Goal: Information Seeking & Learning: Learn about a topic

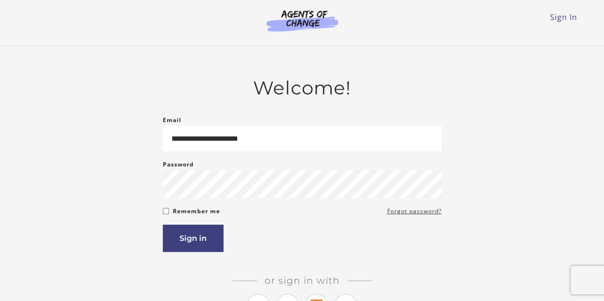
type input "**********"
click at [199, 236] on button "Sign in" at bounding box center [193, 238] width 61 height 27
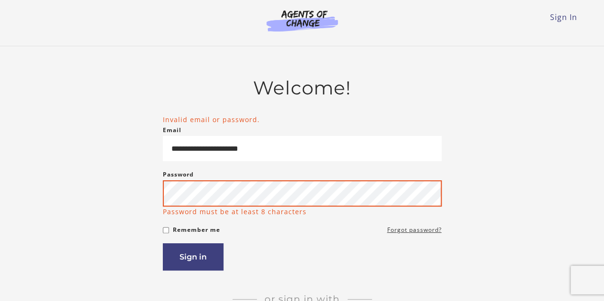
click at [163, 244] on button "Sign in" at bounding box center [193, 257] width 61 height 27
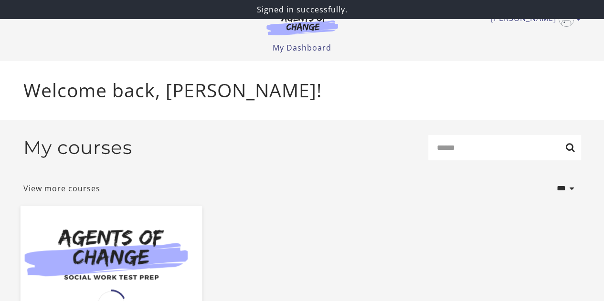
click at [121, 240] on img at bounding box center [110, 255] width 181 height 98
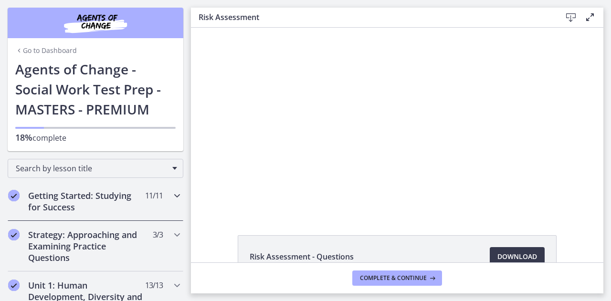
click at [89, 189] on div "Getting Started: Studying for Success 11 / 11 Completed" at bounding box center [96, 201] width 176 height 39
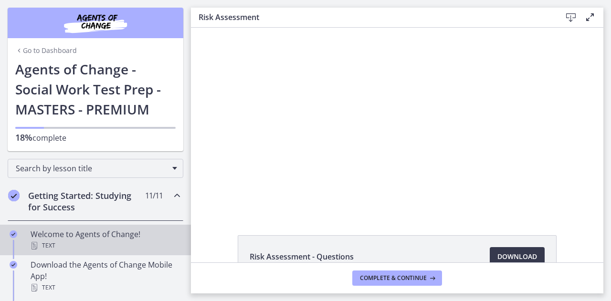
click at [110, 235] on div "Welcome to Agents of Change! Text" at bounding box center [105, 240] width 149 height 23
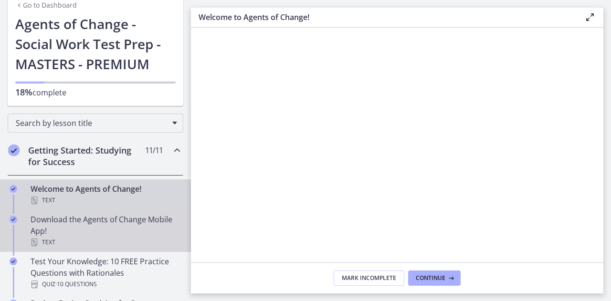
scroll to position [96, 0]
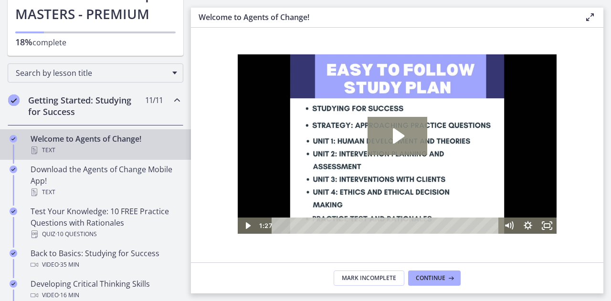
click at [391, 129] on icon "Play Video: c1o6hcmjueu5qasqsu00.mp4" at bounding box center [398, 136] width 60 height 38
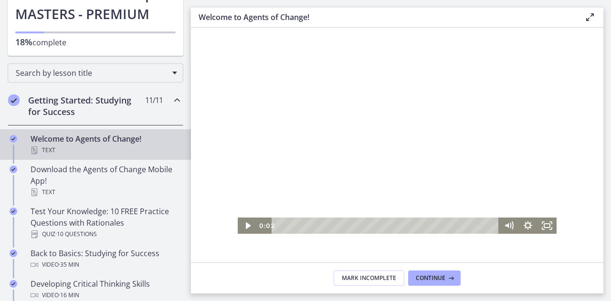
click at [256, 224] on div "0:02 0:51" at bounding box center [397, 226] width 319 height 16
click at [252, 225] on icon "Play Video" at bounding box center [248, 226] width 23 height 20
click at [246, 225] on icon "Play Video" at bounding box center [248, 226] width 6 height 8
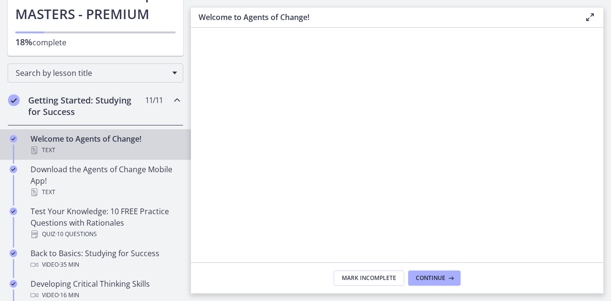
click at [226, 162] on section "Welcome! We are grateful that you have placed your trust in Agents of Change to…" at bounding box center [397, 145] width 413 height 235
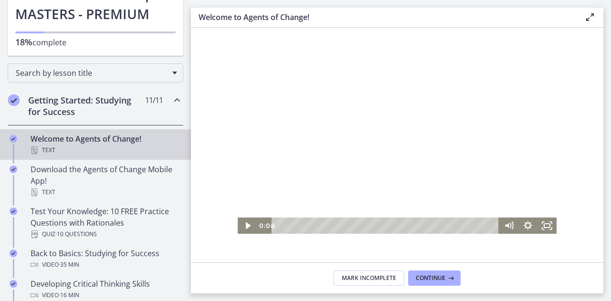
click at [399, 149] on div at bounding box center [397, 144] width 319 height 180
drag, startPoint x: 361, startPoint y: 172, endPoint x: 368, endPoint y: 169, distance: 7.7
click at [366, 171] on div at bounding box center [397, 144] width 319 height 180
click at [359, 98] on div at bounding box center [397, 144] width 319 height 180
click at [309, 176] on div at bounding box center [397, 144] width 319 height 180
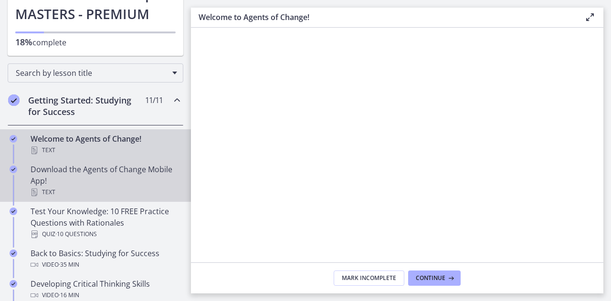
click at [144, 179] on div "Download the Agents of Change Mobile App! Text" at bounding box center [105, 181] width 149 height 34
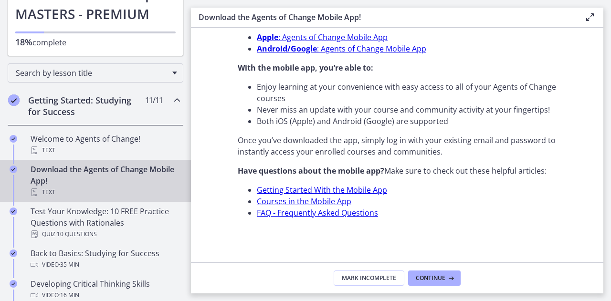
scroll to position [349, 0]
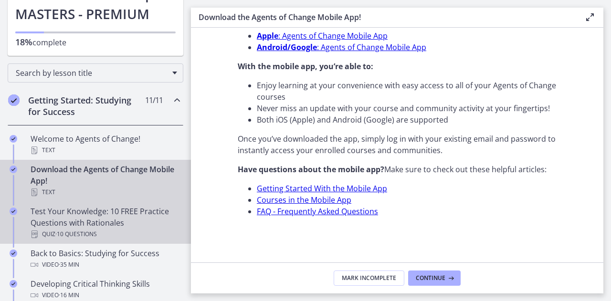
click at [129, 213] on div "Test Your Knowledge: 10 FREE Practice Questions with Rationales Quiz · 10 Quest…" at bounding box center [105, 223] width 149 height 34
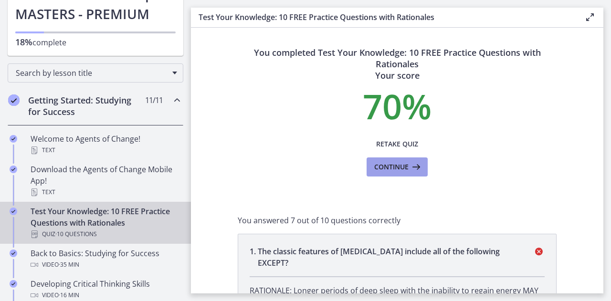
click at [409, 171] on icon at bounding box center [415, 166] width 13 height 11
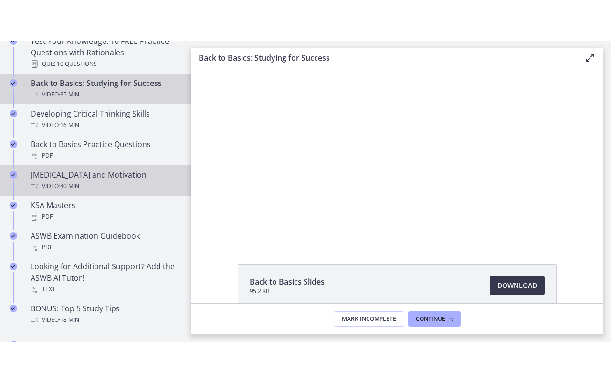
scroll to position [287, 0]
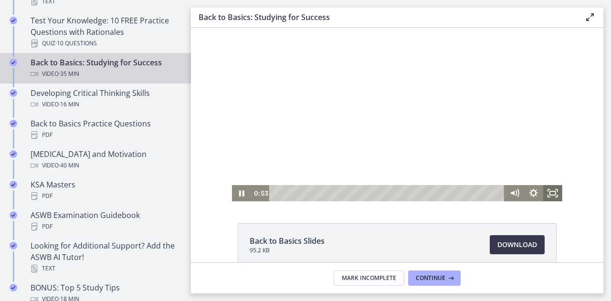
click at [546, 192] on icon "Fullscreen" at bounding box center [552, 193] width 19 height 16
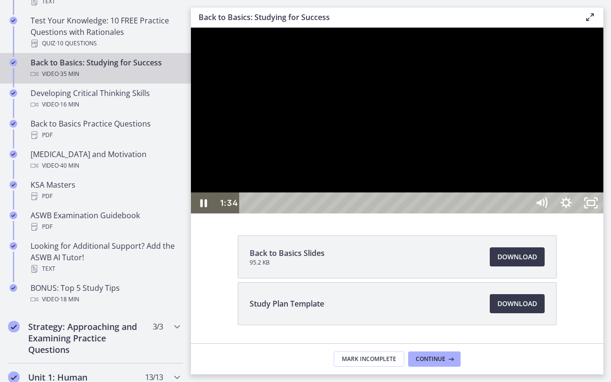
click at [431, 210] on div at bounding box center [397, 121] width 413 height 186
click at [604, 213] on icon "Unfullscreen" at bounding box center [591, 202] width 25 height 21
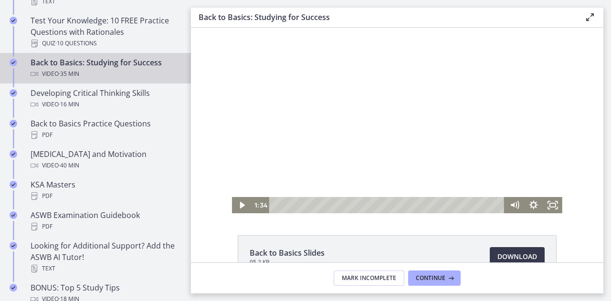
click at [398, 66] on div at bounding box center [397, 121] width 330 height 186
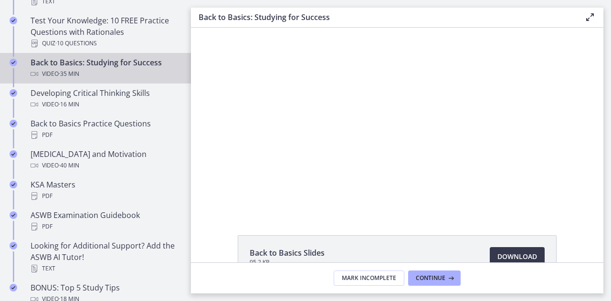
click at [461, 107] on div at bounding box center [397, 121] width 330 height 186
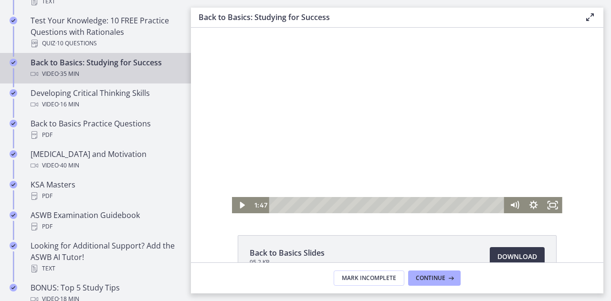
click at [371, 106] on div at bounding box center [397, 121] width 330 height 186
click at [545, 204] on icon "Fullscreen" at bounding box center [552, 205] width 19 height 16
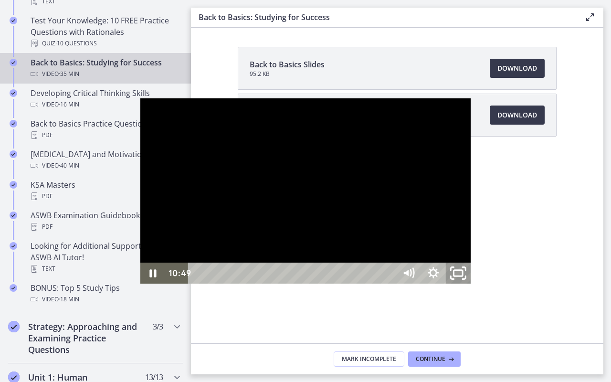
click at [463, 276] on rect "Unfullscreen" at bounding box center [458, 273] width 9 height 6
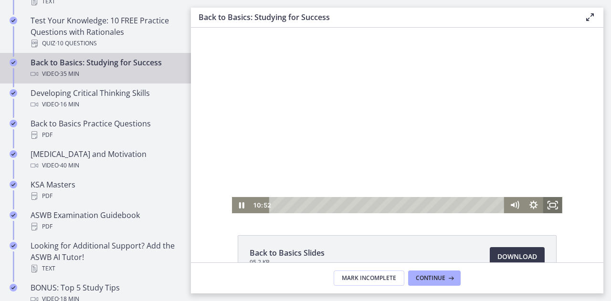
drag, startPoint x: 552, startPoint y: 202, endPoint x: 738, endPoint y: 288, distance: 204.9
click at [551, 202] on icon "Fullscreen" at bounding box center [552, 205] width 19 height 16
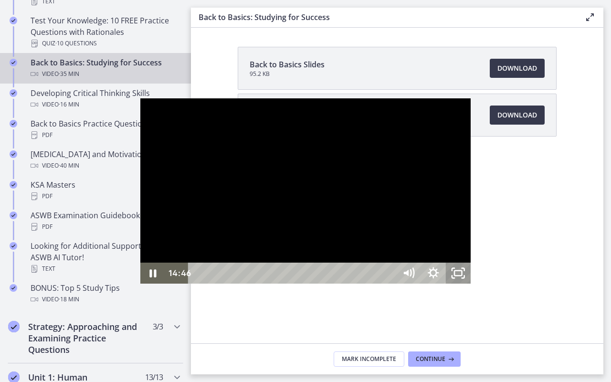
click at [471, 284] on icon "Unfullscreen" at bounding box center [458, 273] width 25 height 21
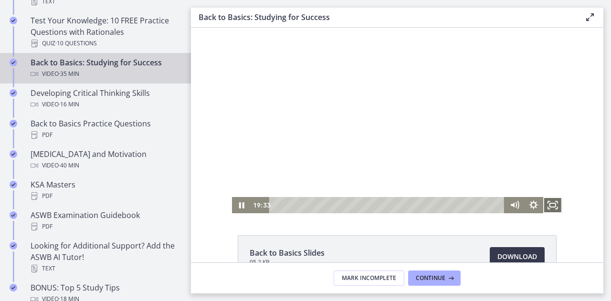
click at [553, 207] on icon "Fullscreen" at bounding box center [552, 205] width 19 height 16
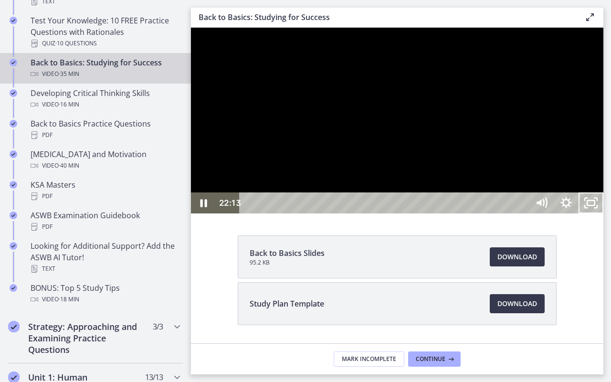
click at [378, 192] on div at bounding box center [397, 121] width 413 height 186
click at [596, 206] on rect "Unfullscreen" at bounding box center [591, 203] width 9 height 6
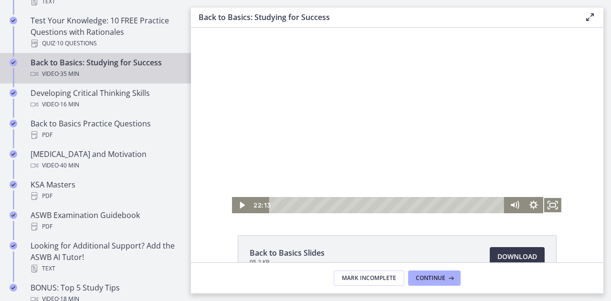
click at [314, 149] on div at bounding box center [397, 121] width 330 height 186
click at [548, 204] on icon "Fullscreen" at bounding box center [552, 205] width 19 height 16
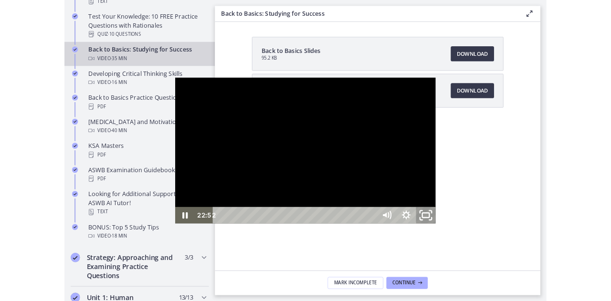
click at [538, 286] on icon "Unfullscreen" at bounding box center [523, 273] width 30 height 25
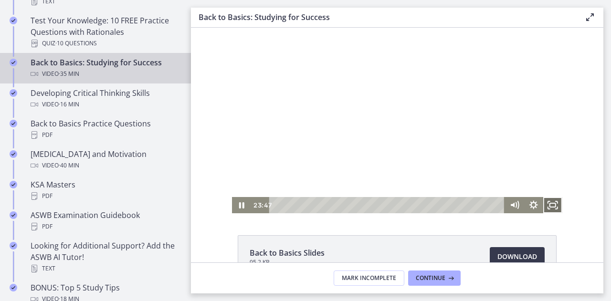
click at [547, 208] on icon "Fullscreen" at bounding box center [552, 205] width 19 height 16
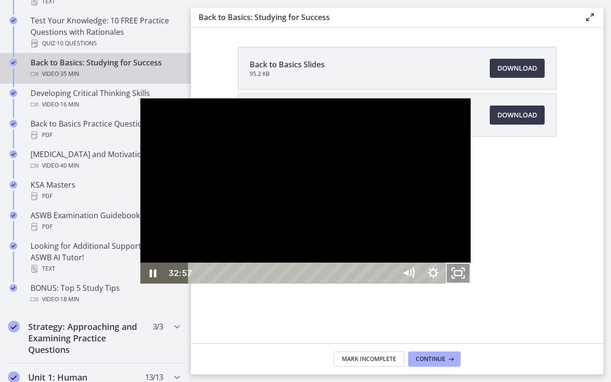
click at [471, 284] on icon "Unfullscreen" at bounding box center [458, 273] width 25 height 21
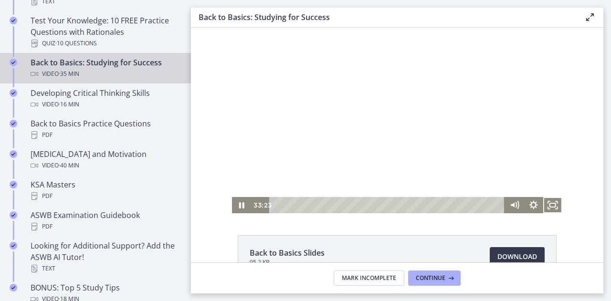
click at [339, 167] on div at bounding box center [397, 121] width 330 height 186
click at [376, 83] on div at bounding box center [397, 121] width 330 height 186
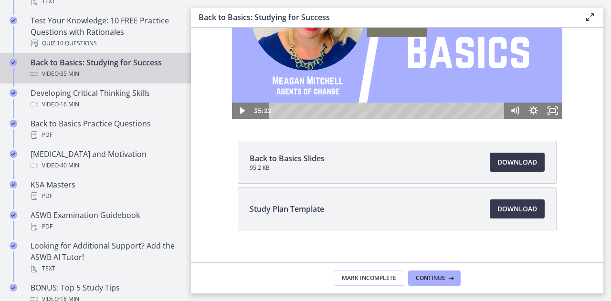
scroll to position [107, 0]
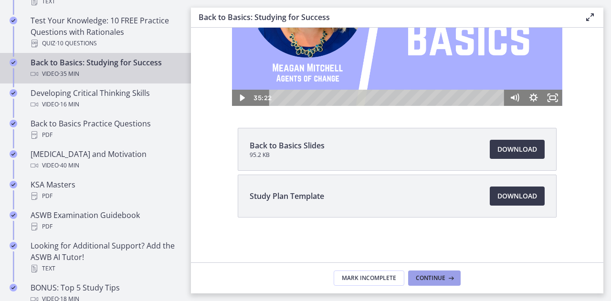
click at [450, 280] on icon at bounding box center [451, 279] width 10 height 8
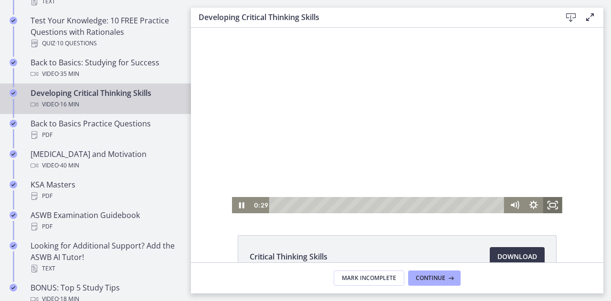
click at [548, 202] on icon "Fullscreen" at bounding box center [549, 203] width 2 height 2
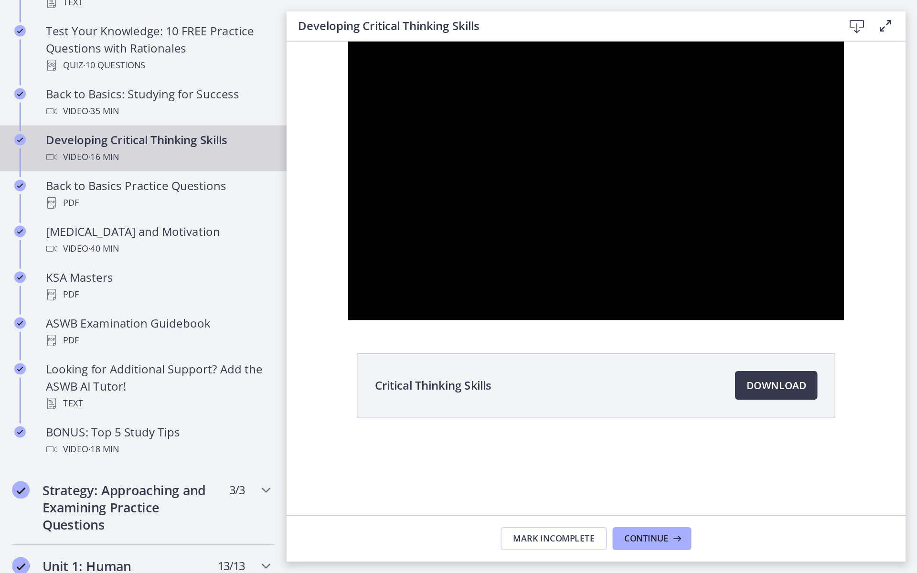
scroll to position [287, 0]
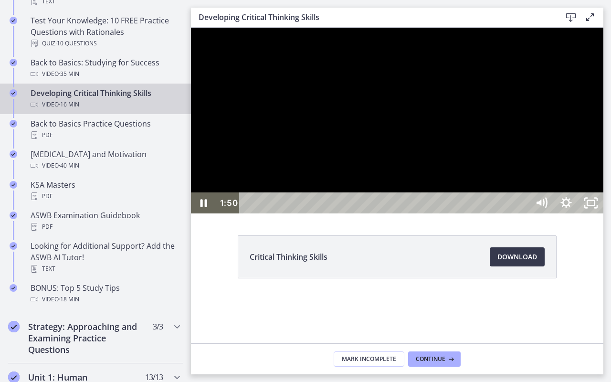
click at [604, 213] on div at bounding box center [397, 121] width 413 height 186
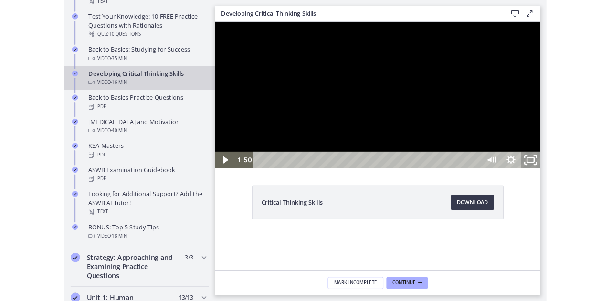
drag, startPoint x: 815, startPoint y: 394, endPoint x: 754, endPoint y: 280, distance: 129.5
click at [611, 210] on icon "Unfullscreen" at bounding box center [615, 196] width 30 height 25
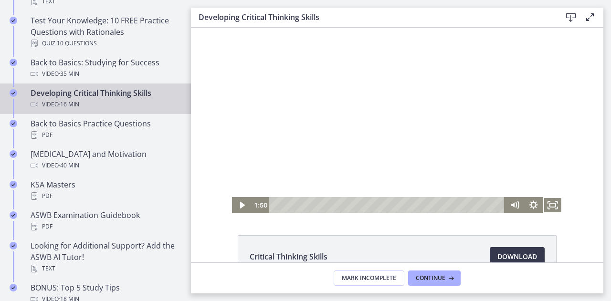
click at [563, 180] on div "Click for sound @keyframes VOLUME_SMALL_WAVE_FLASH { 0% { opacity: 0; } 33% { o…" at bounding box center [397, 121] width 413 height 186
click at [547, 202] on icon "Fullscreen" at bounding box center [552, 206] width 23 height 20
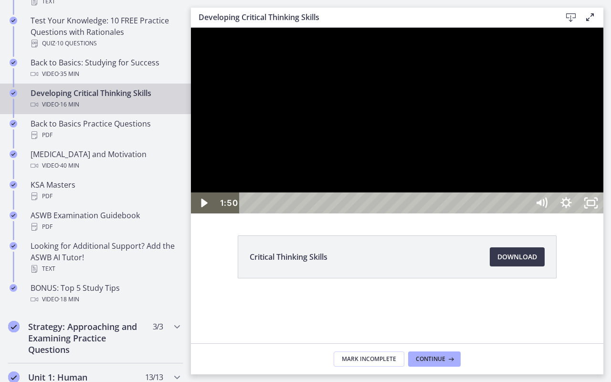
click at [604, 202] on div at bounding box center [397, 121] width 413 height 186
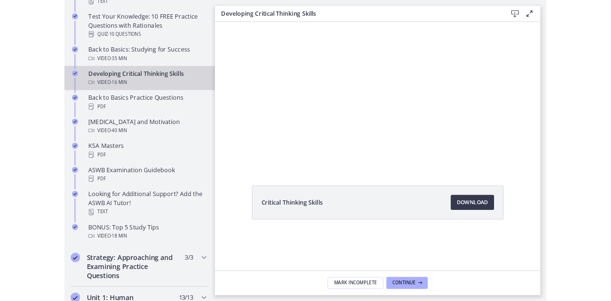
scroll to position [0, 0]
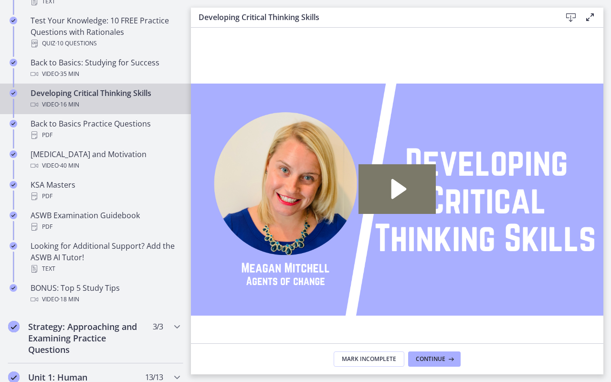
click at [604, 301] on icon "Fullscreen" at bounding box center [591, 360] width 25 height 21
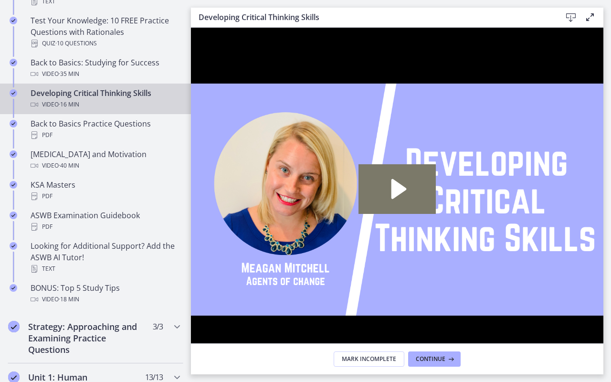
click at [604, 301] on icon "Unfullscreen" at bounding box center [591, 360] width 25 height 21
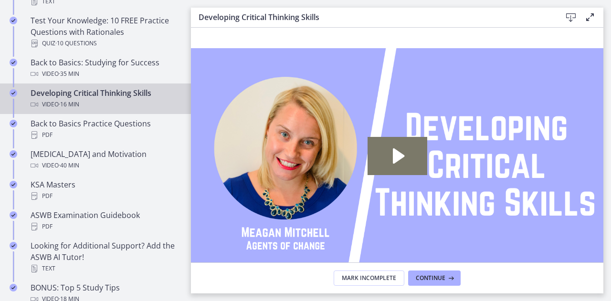
scroll to position [48, 0]
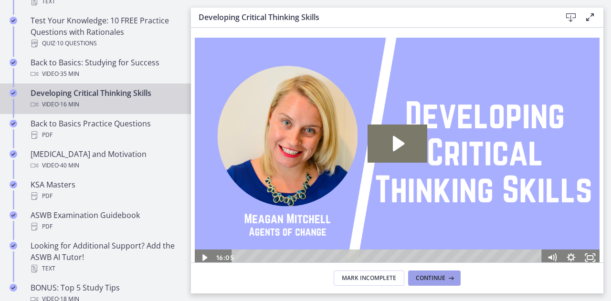
click at [437, 273] on button "Continue" at bounding box center [434, 278] width 53 height 15
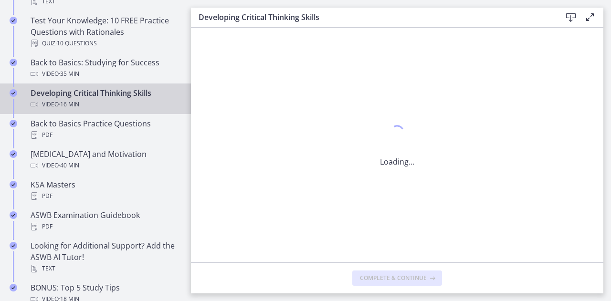
scroll to position [0, 0]
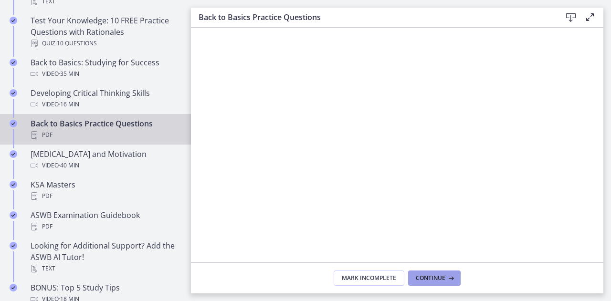
click at [430, 276] on span "Continue" at bounding box center [431, 279] width 30 height 8
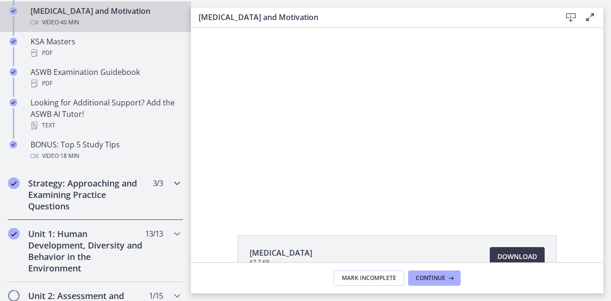
scroll to position [382, 0]
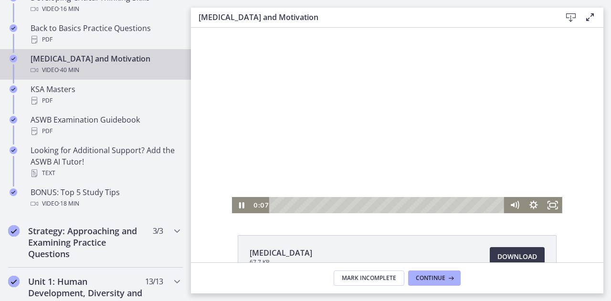
click at [312, 126] on div at bounding box center [397, 121] width 330 height 186
